Goal: Task Accomplishment & Management: Use online tool/utility

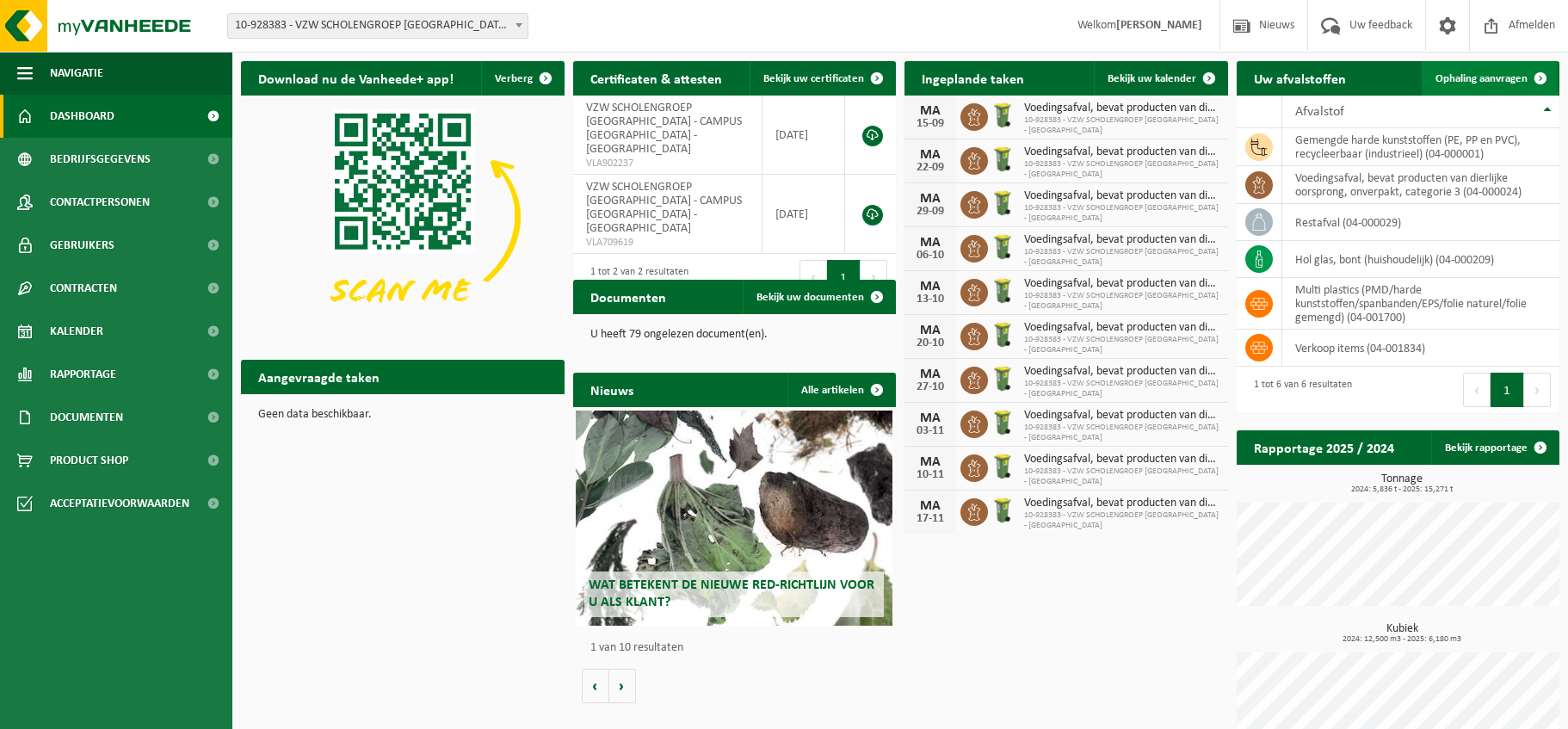
click at [1488, 80] on span "Ophaling aanvragen" at bounding box center [1481, 78] width 92 height 11
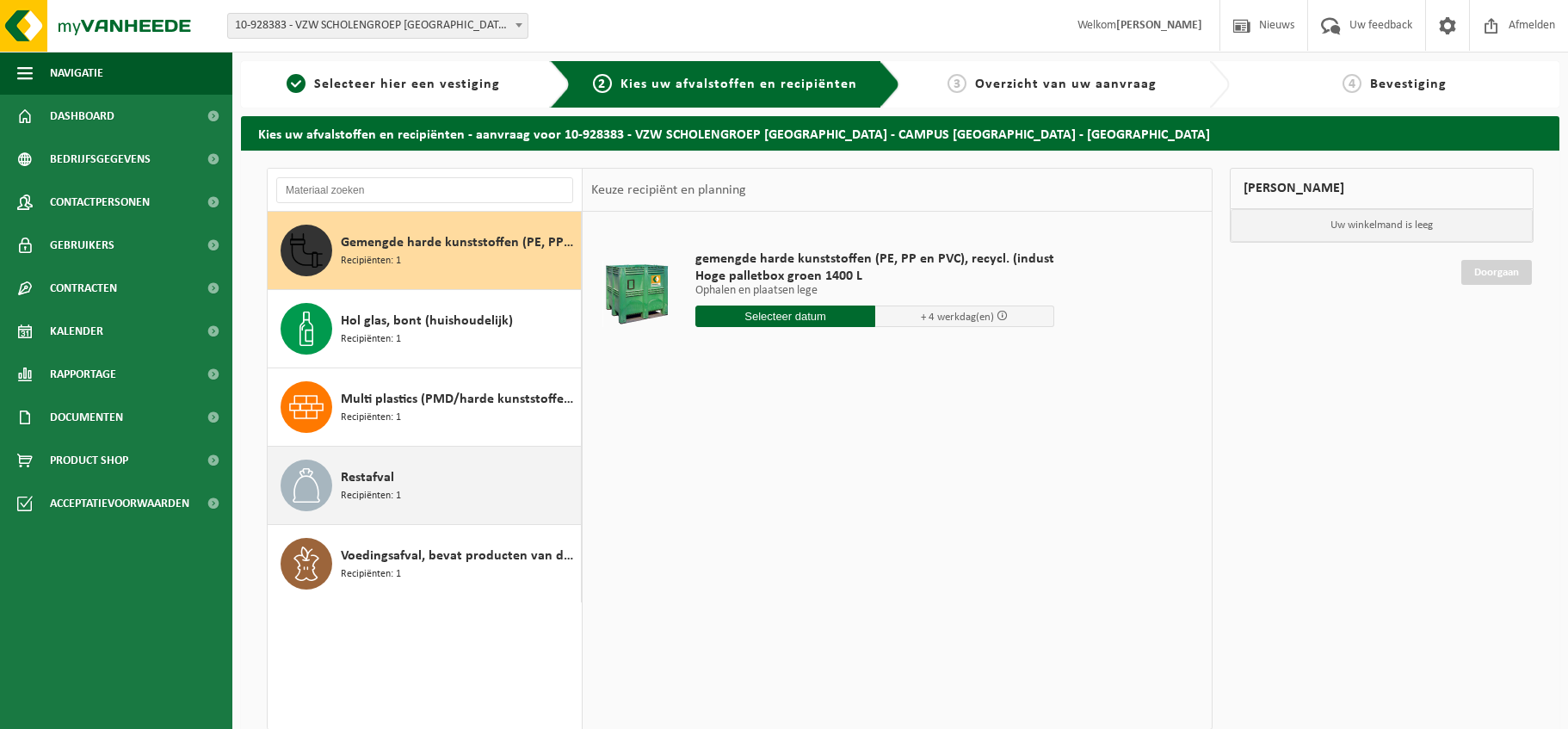
click at [394, 495] on span "Recipiënten: 1" at bounding box center [371, 496] width 60 height 16
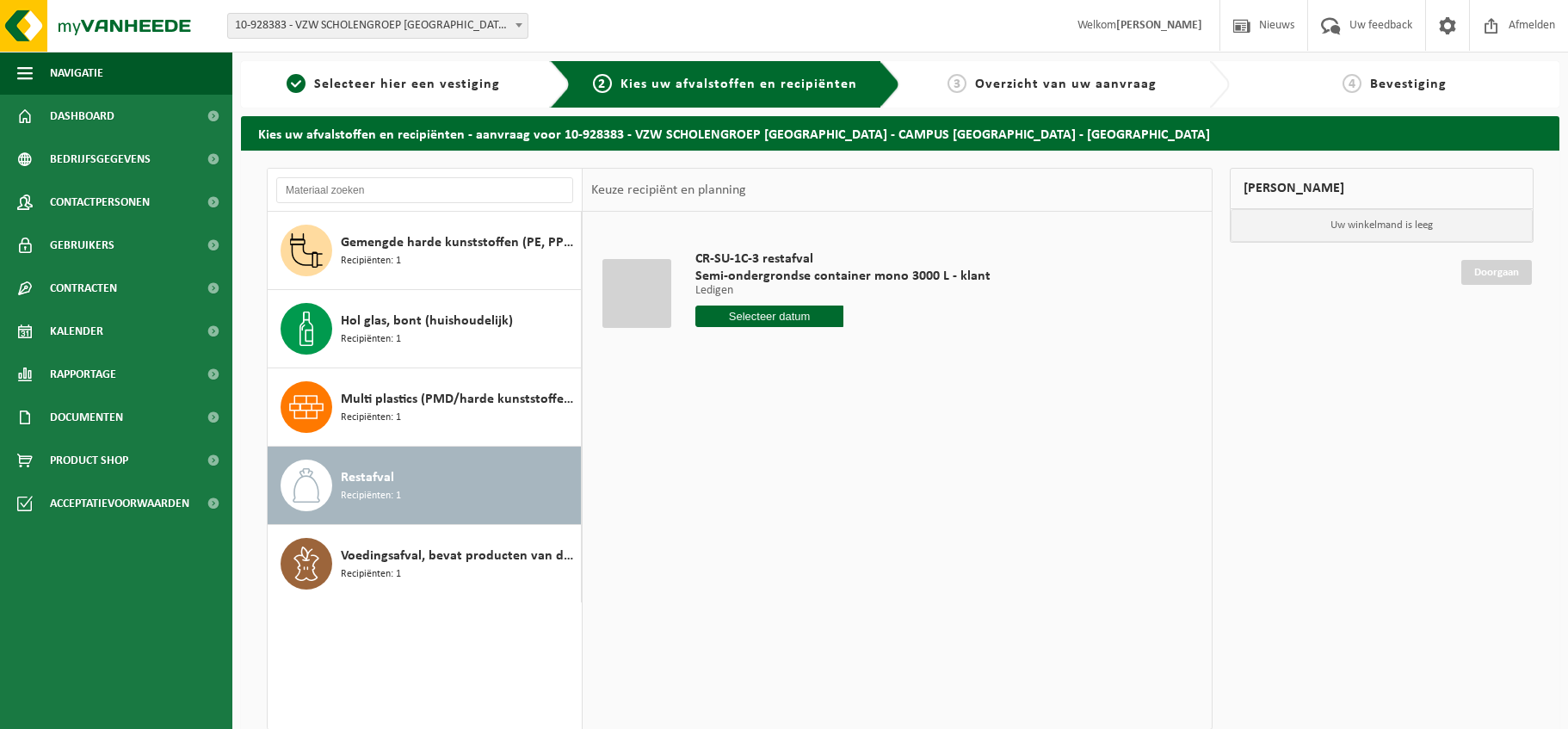
click at [766, 315] on input "text" at bounding box center [769, 317] width 148 height 22
click at [708, 496] on div "22" at bounding box center [711, 496] width 30 height 28
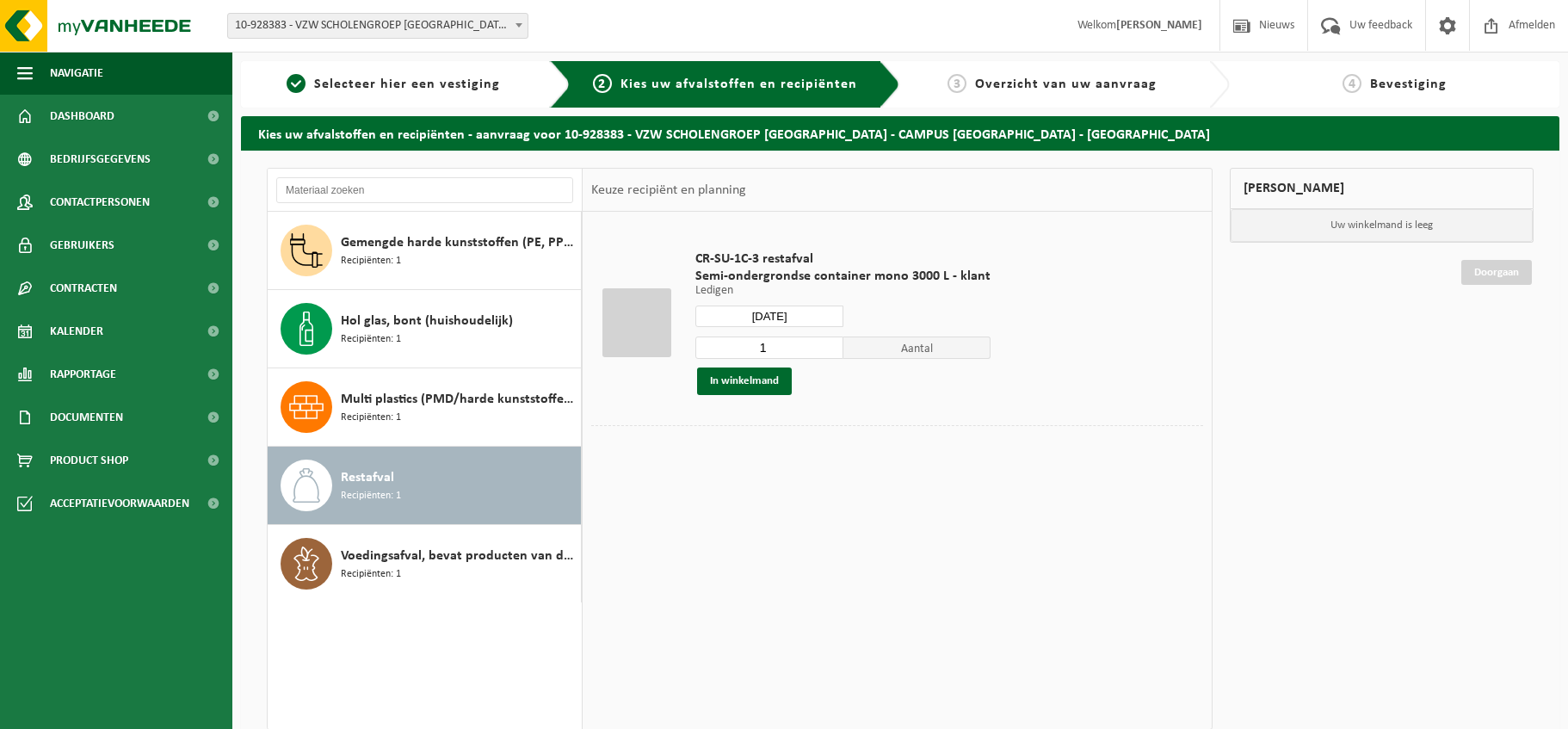
type input "Van 2025-09-22"
click at [755, 381] on button "In winkelmand" at bounding box center [744, 381] width 95 height 28
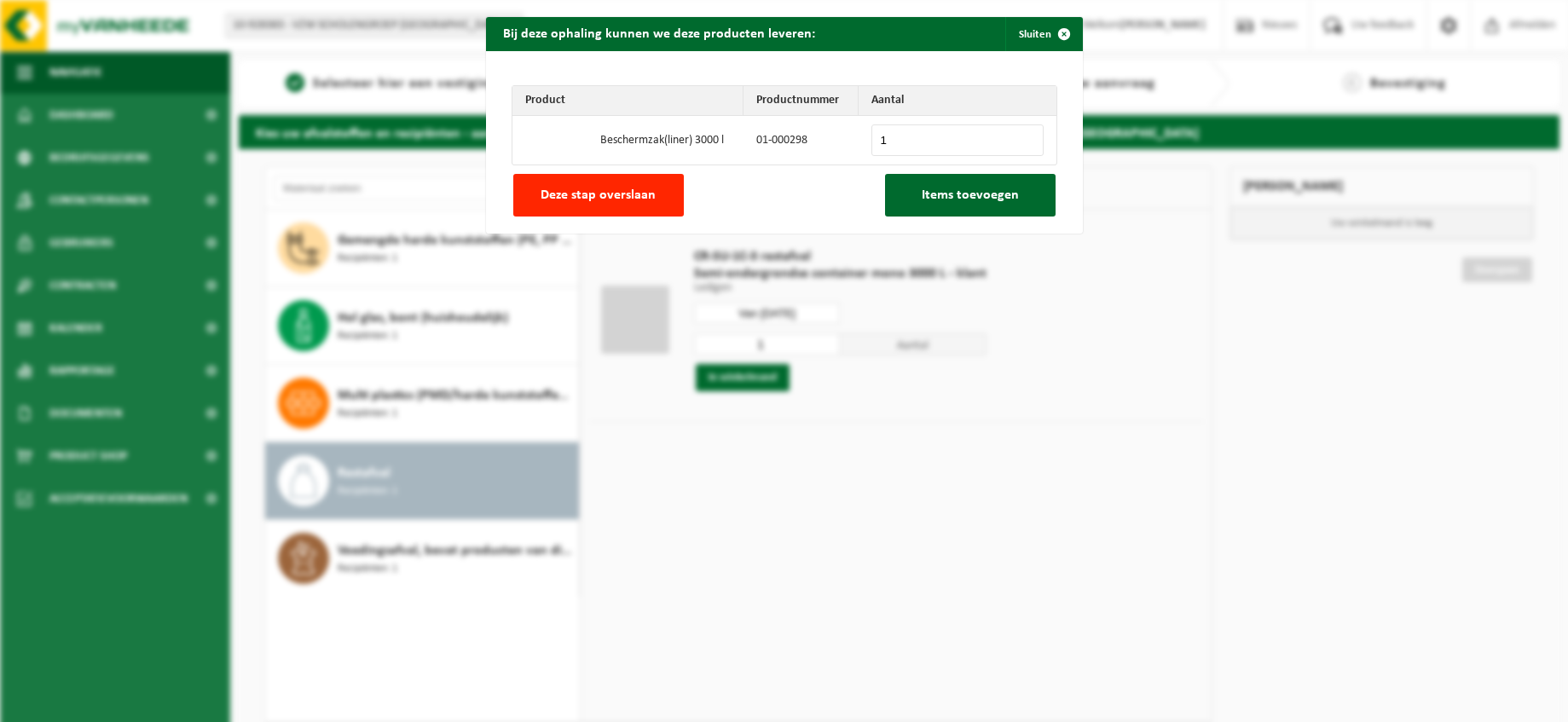
type input "1"
click at [1019, 136] on input "1" at bounding box center [958, 140] width 172 height 32
click at [974, 197] on span "Items toevoegen" at bounding box center [970, 195] width 97 height 14
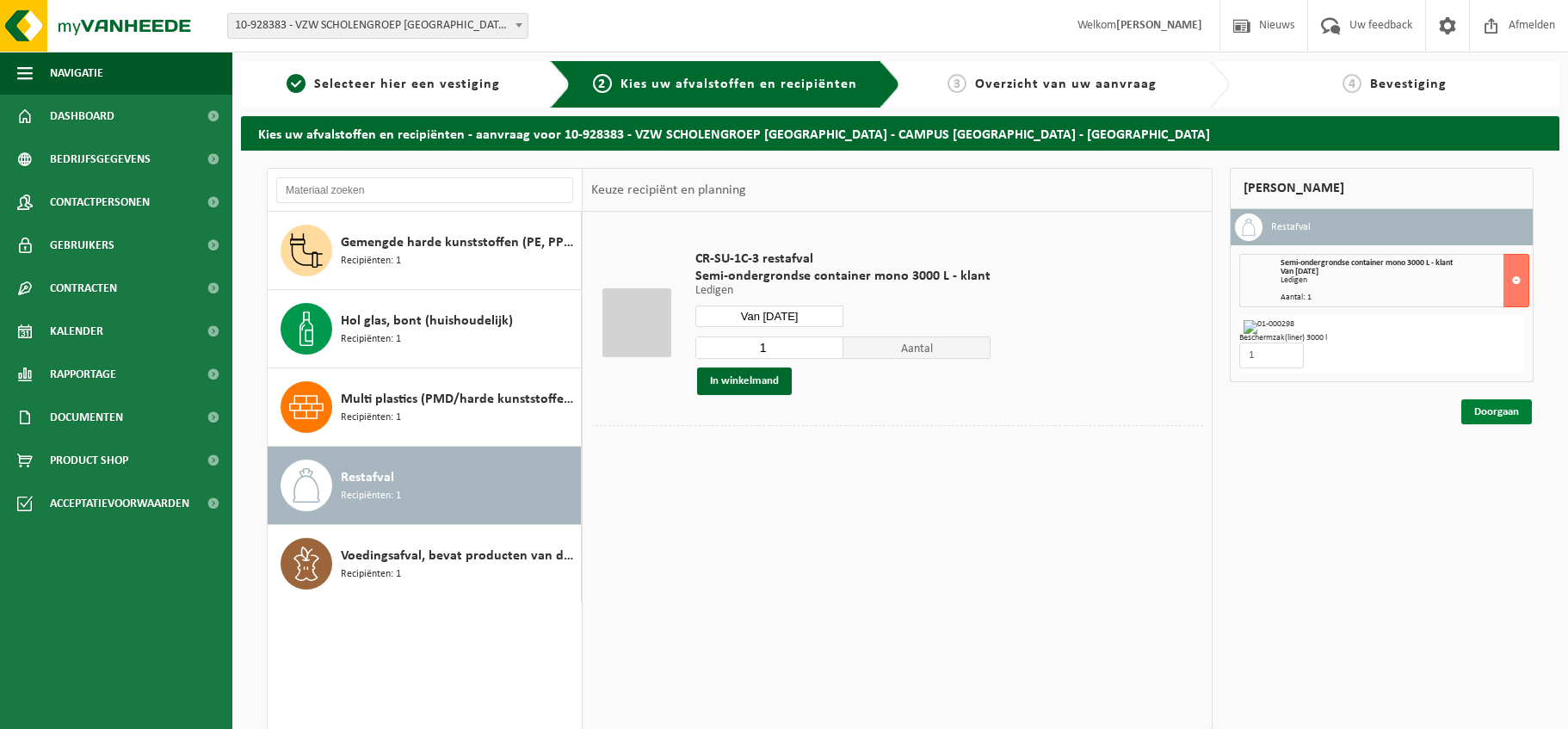
click at [1491, 407] on link "Doorgaan" at bounding box center [1496, 411] width 71 height 25
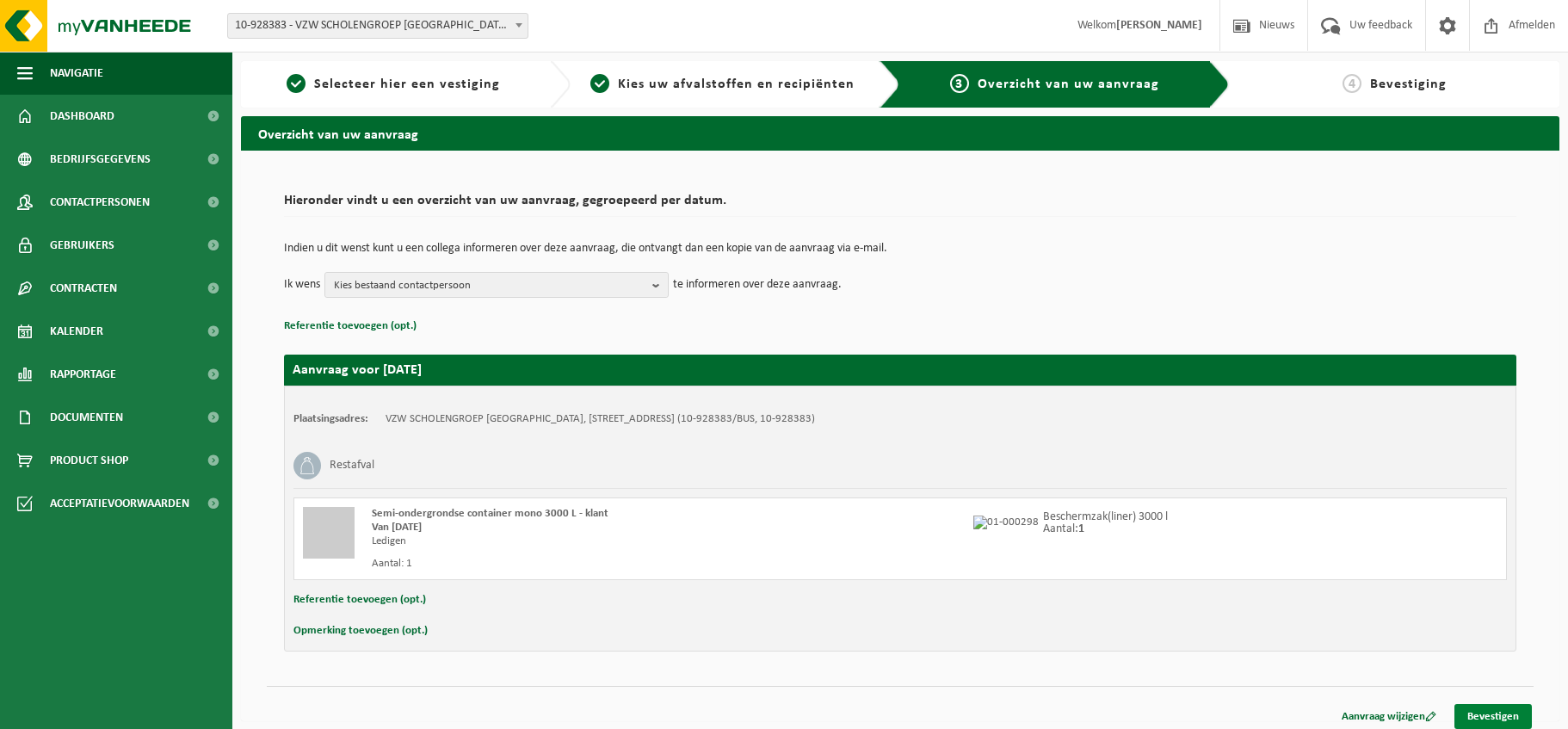
click at [1496, 713] on link "Bevestigen" at bounding box center [1493, 716] width 78 height 25
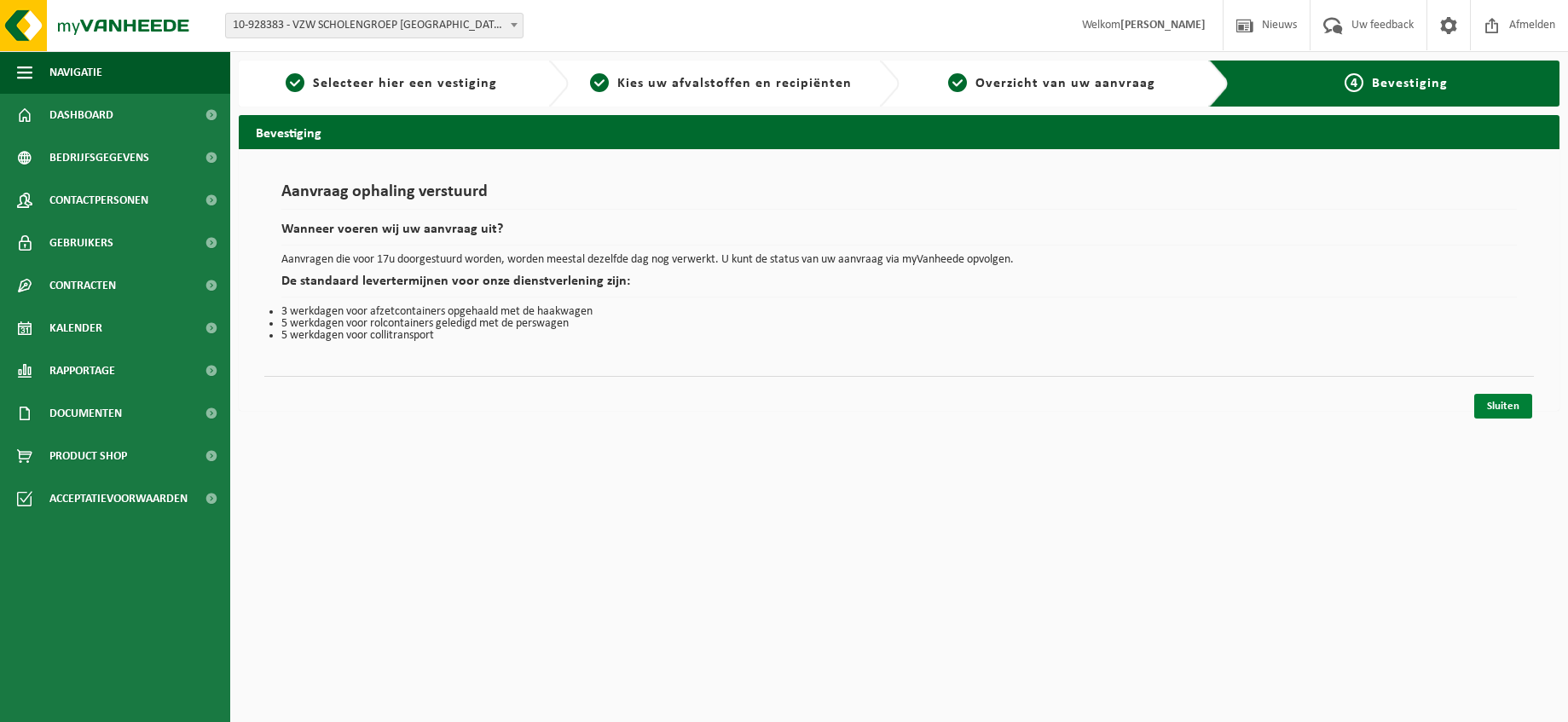
click at [1498, 406] on link "Sluiten" at bounding box center [1503, 406] width 58 height 25
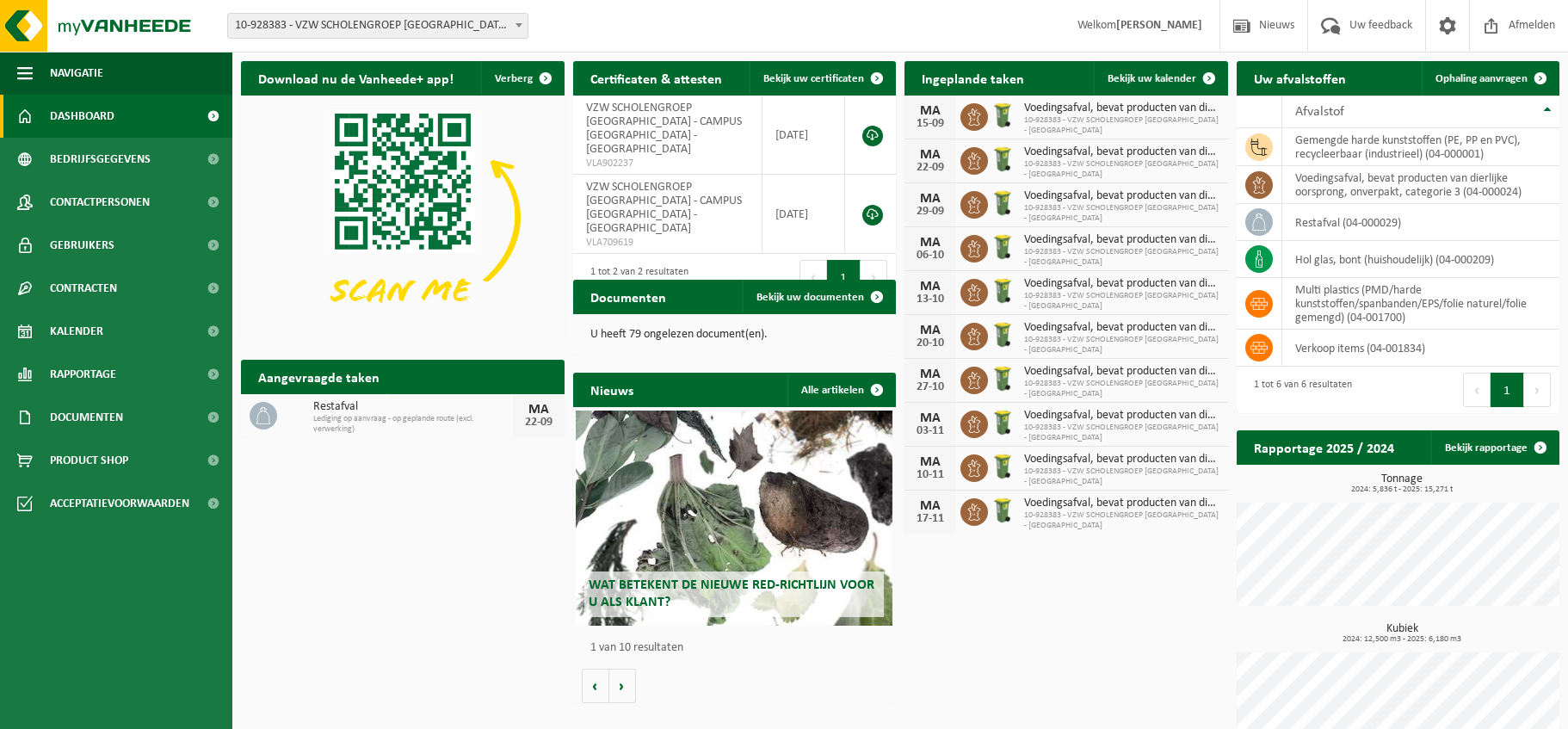
click at [519, 28] on span at bounding box center [518, 25] width 17 height 22
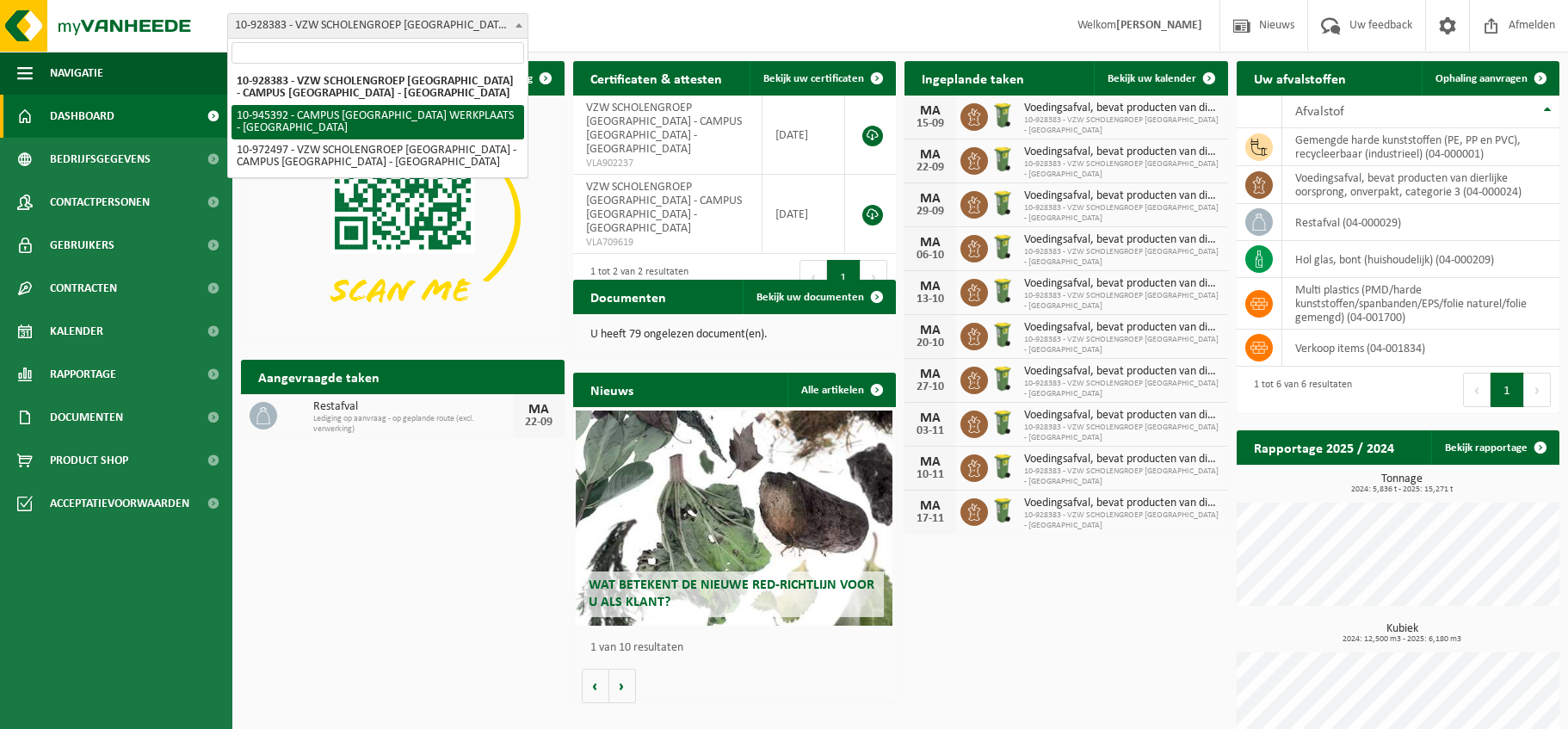
select select "141202"
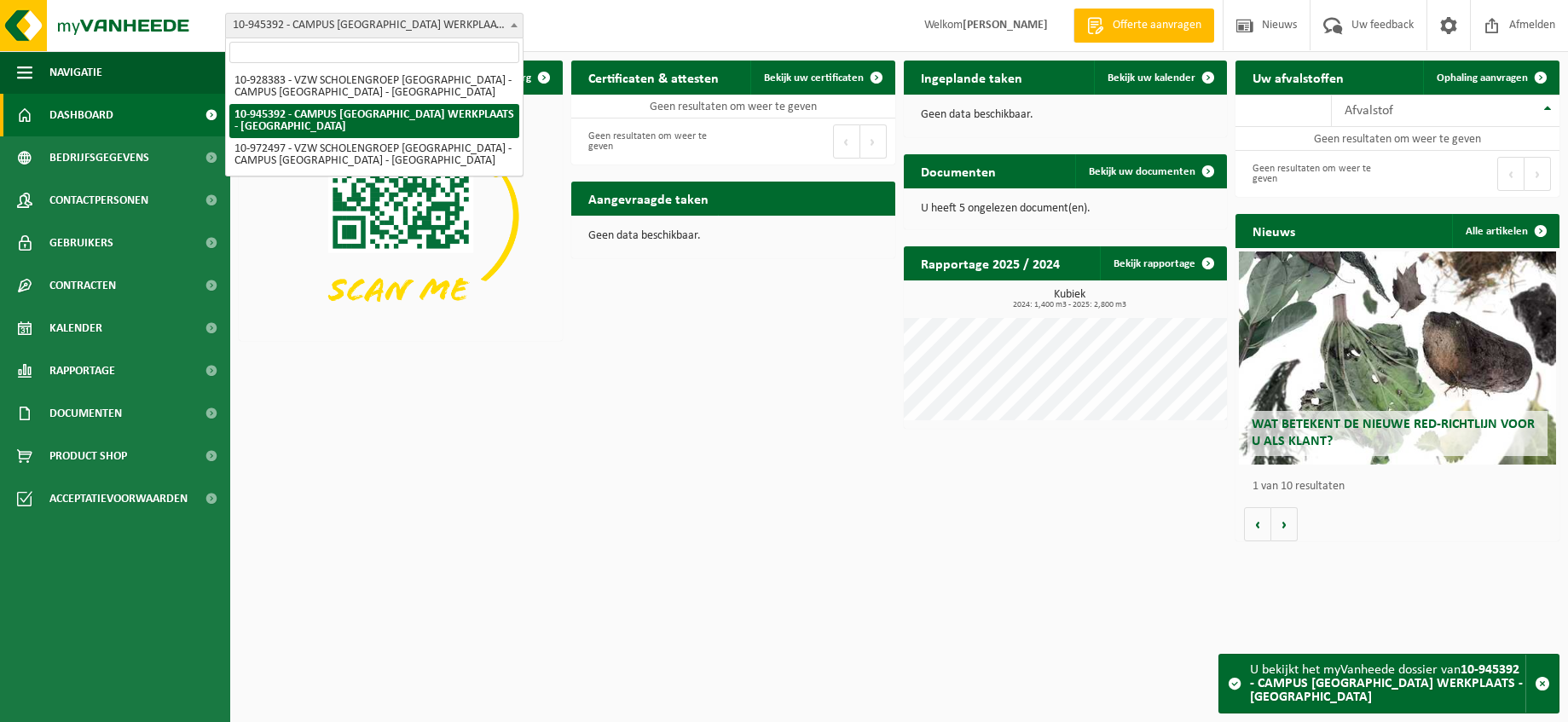
click at [512, 23] on b at bounding box center [513, 25] width 7 height 4
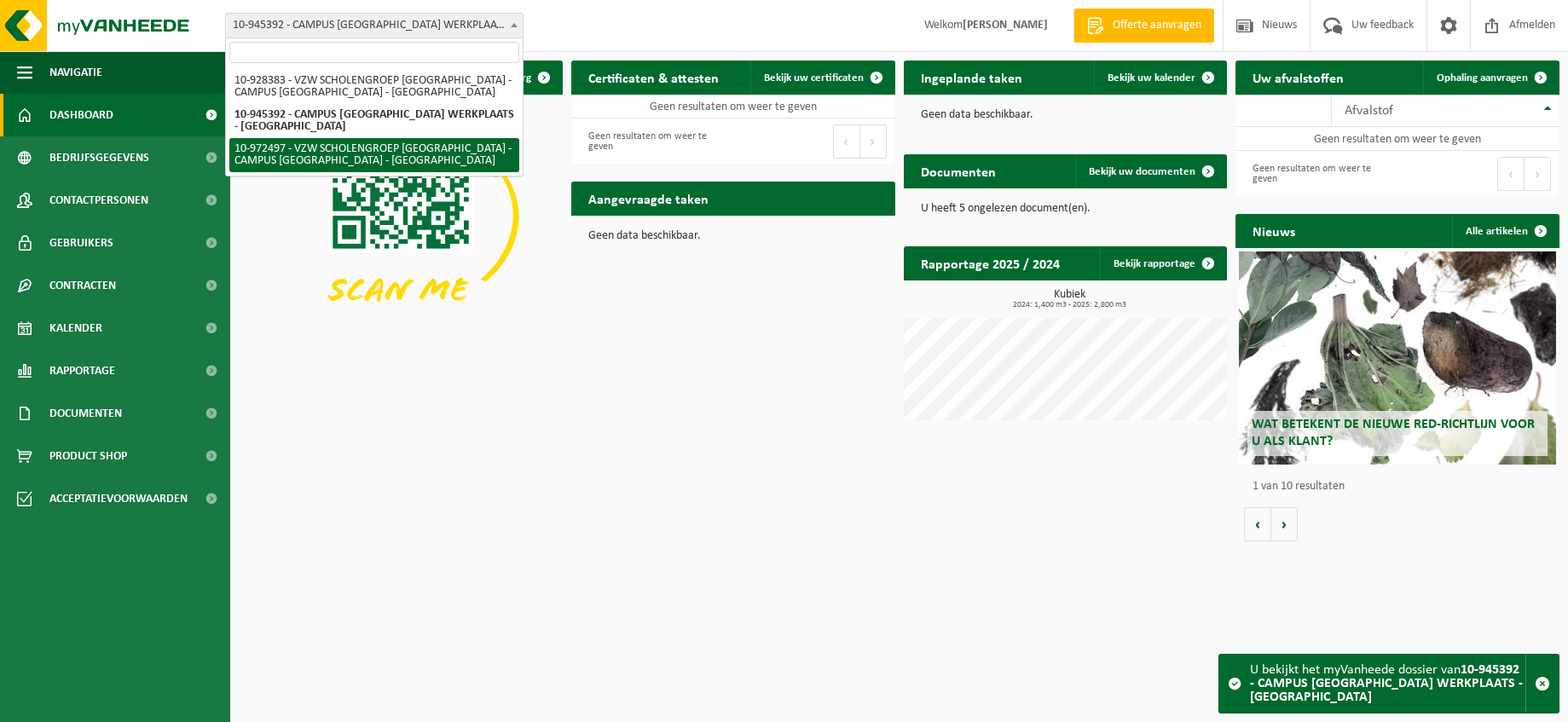
select select "156430"
